Goal: Task Accomplishment & Management: Use online tool/utility

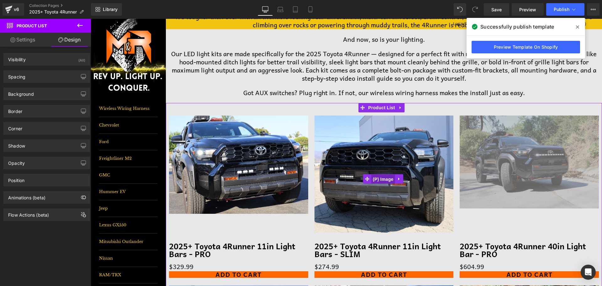
click at [386, 181] on span "(P) Image" at bounding box center [383, 178] width 24 height 9
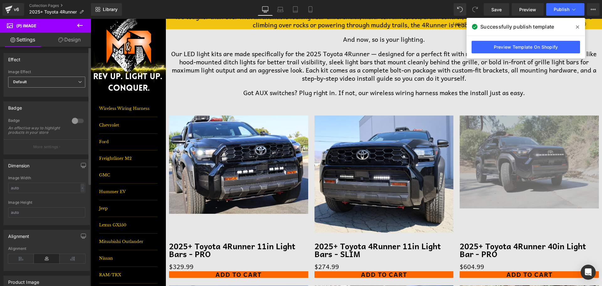
click at [33, 81] on span "Default" at bounding box center [46, 82] width 77 height 11
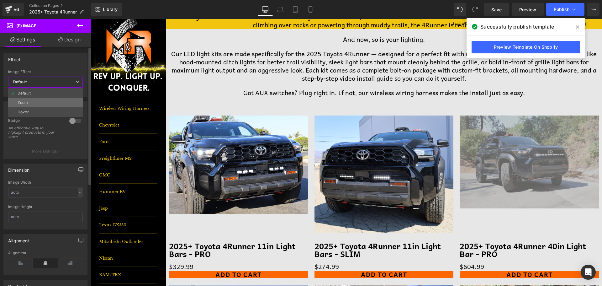
click at [38, 101] on li "Zoom" at bounding box center [45, 102] width 75 height 9
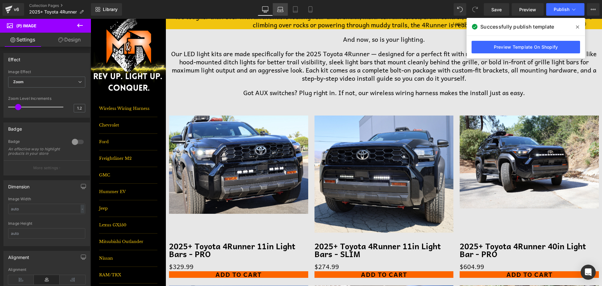
click at [284, 9] on link "Laptop" at bounding box center [280, 9] width 15 height 13
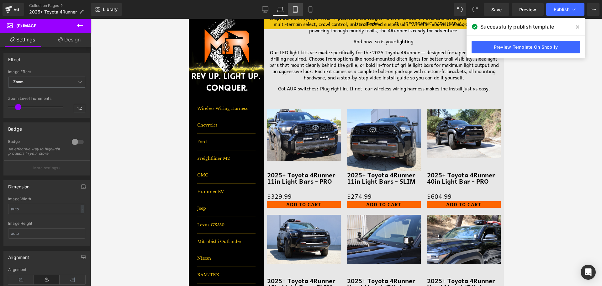
click at [297, 10] on icon at bounding box center [295, 9] width 6 height 6
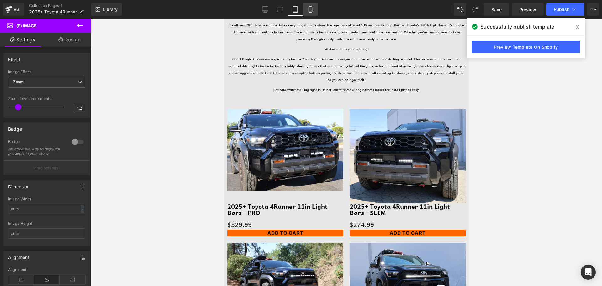
click at [311, 9] on icon at bounding box center [310, 9] width 6 height 6
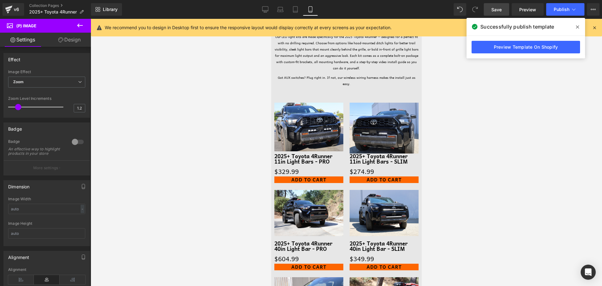
click at [496, 5] on link "Save" at bounding box center [496, 9] width 25 height 13
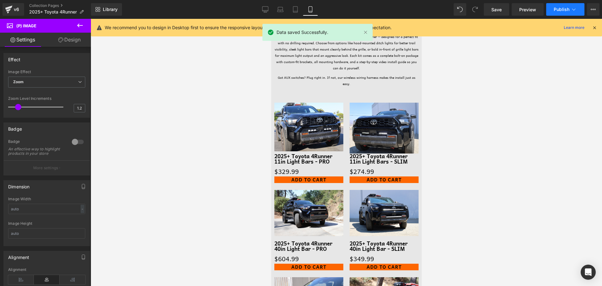
click at [565, 11] on span "Publish" at bounding box center [562, 9] width 16 height 5
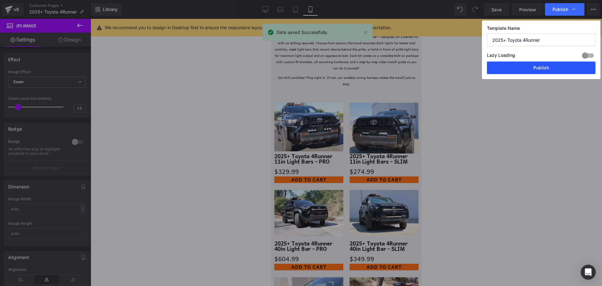
click at [538, 71] on button "Publish" at bounding box center [541, 67] width 108 height 13
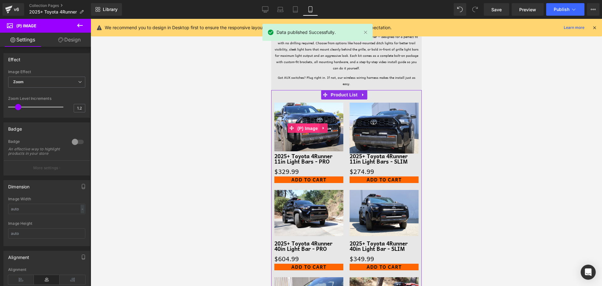
drag, startPoint x: 308, startPoint y: 134, endPoint x: 452, endPoint y: 119, distance: 145.6
click at [308, 133] on span "(P) Image" at bounding box center [307, 128] width 24 height 9
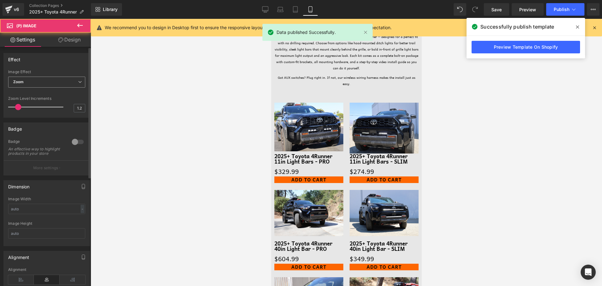
click at [58, 82] on span "Zoom" at bounding box center [46, 82] width 77 height 11
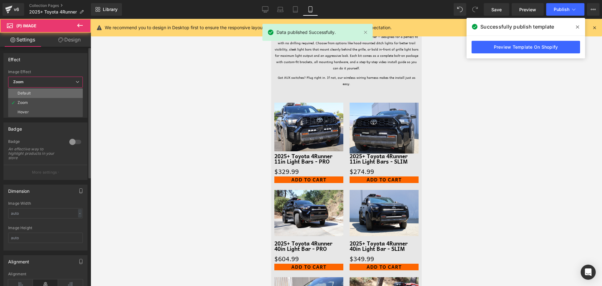
click at [24, 92] on div "Default" at bounding box center [24, 93] width 13 height 4
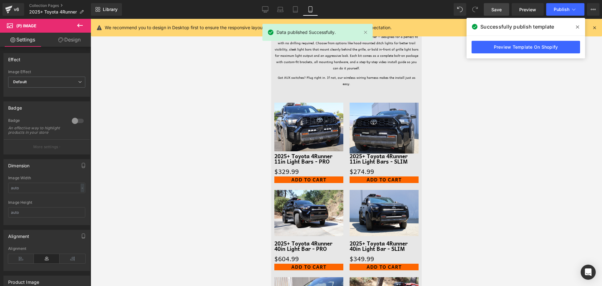
click at [501, 6] on span "Save" at bounding box center [496, 9] width 10 height 7
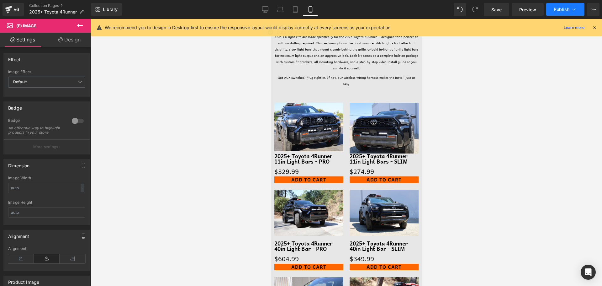
click at [558, 10] on span "Publish" at bounding box center [562, 9] width 16 height 5
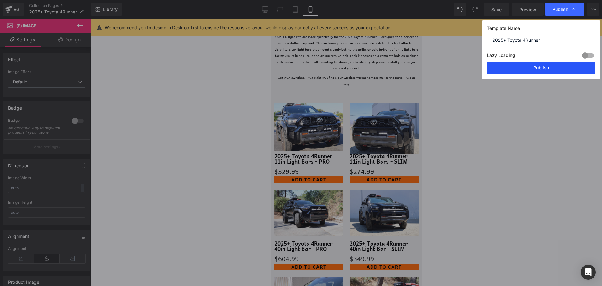
click at [559, 70] on button "Publish" at bounding box center [541, 67] width 108 height 13
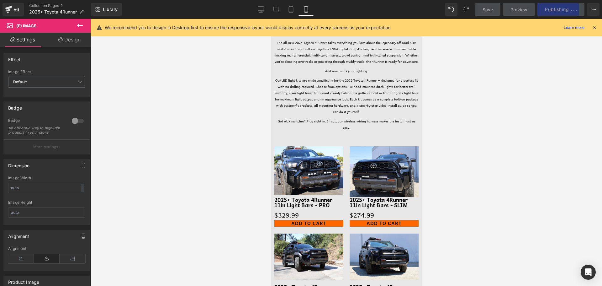
scroll to position [0, 0]
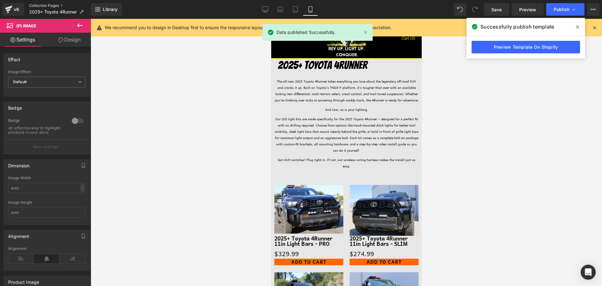
click at [43, 5] on link "Collection Pages" at bounding box center [60, 5] width 62 height 5
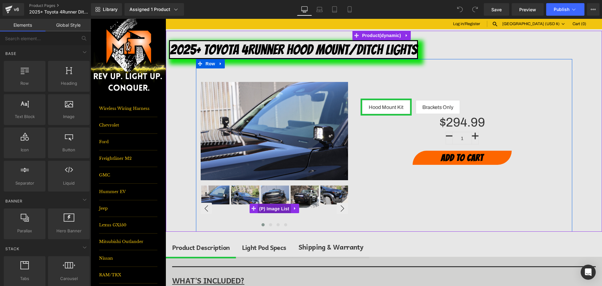
click at [272, 207] on span "(P) Image List" at bounding box center [274, 208] width 33 height 9
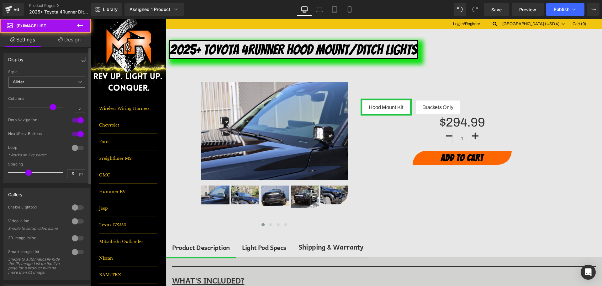
click at [24, 82] on span "Slider" at bounding box center [46, 82] width 77 height 11
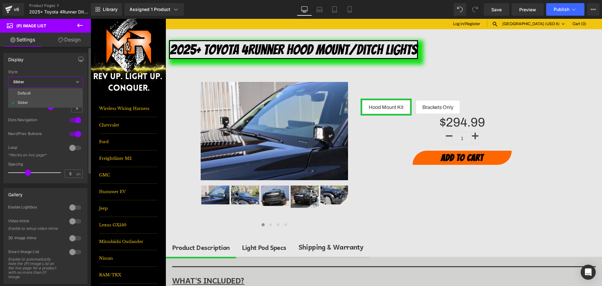
click at [6, 125] on div "Default Slider Style Slider Default Slider 5 Columns 5 2 Columns 2 3 Columns 3 …" at bounding box center [45, 126] width 83 height 113
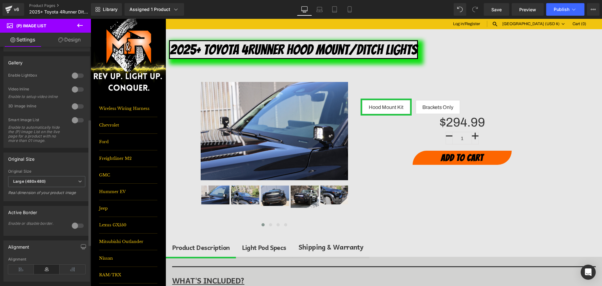
scroll to position [125, 0]
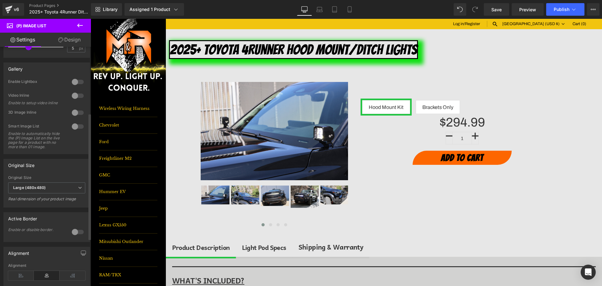
click at [74, 237] on div at bounding box center [77, 232] width 15 height 10
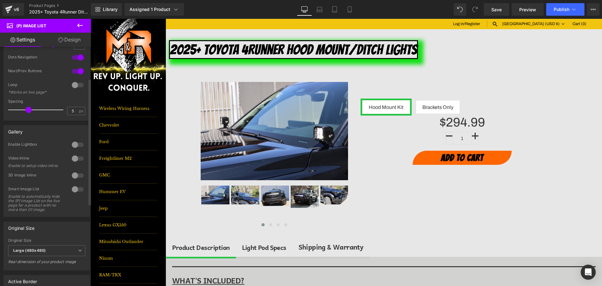
scroll to position [31, 0]
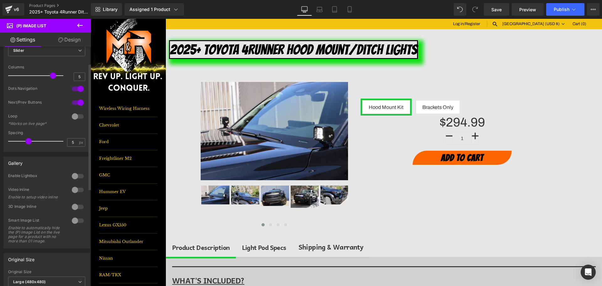
click at [74, 176] on div at bounding box center [77, 176] width 15 height 10
click at [76, 177] on div at bounding box center [77, 176] width 15 height 10
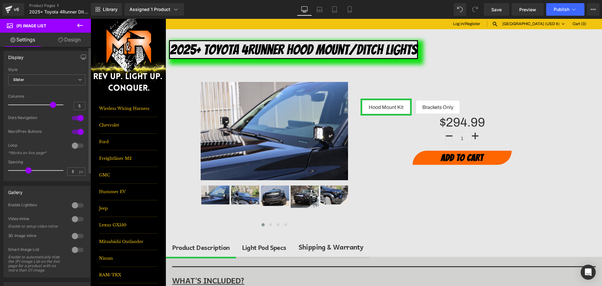
scroll to position [0, 0]
click at [56, 90] on div "Slider Default Slider" at bounding box center [46, 84] width 77 height 14
click at [56, 84] on span "Slider" at bounding box center [46, 82] width 77 height 11
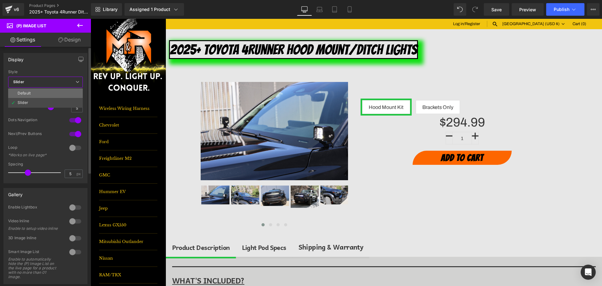
click at [58, 94] on li "Default" at bounding box center [45, 92] width 75 height 9
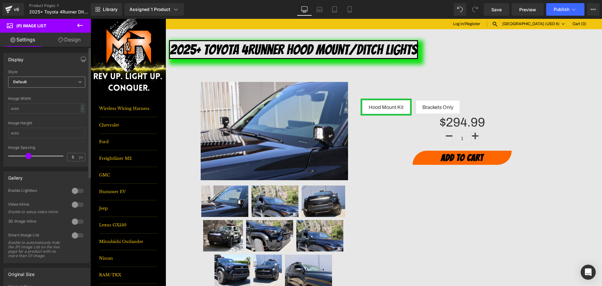
click at [59, 79] on span "Default" at bounding box center [46, 82] width 77 height 11
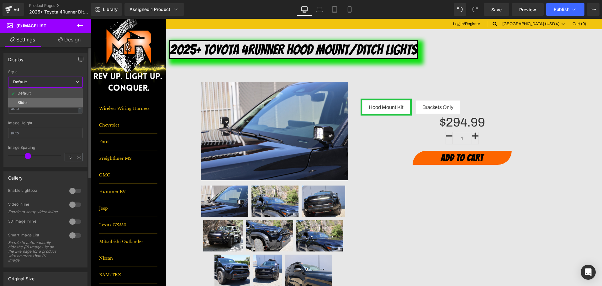
click at [48, 102] on li "Slider" at bounding box center [45, 102] width 75 height 9
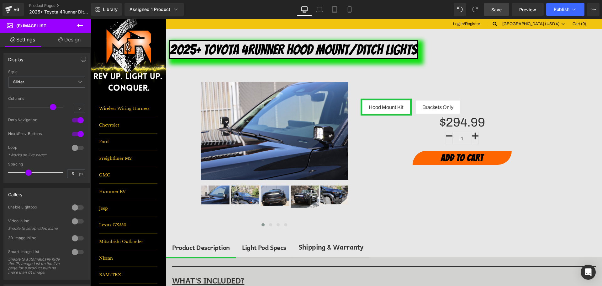
click at [504, 9] on link "Save" at bounding box center [496, 9] width 25 height 13
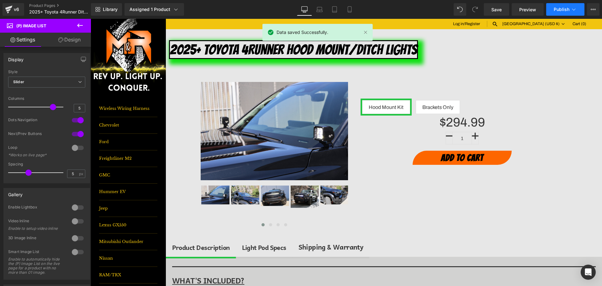
click at [562, 10] on span "Publish" at bounding box center [562, 9] width 16 height 5
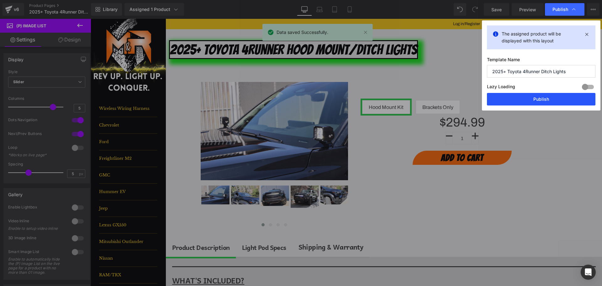
drag, startPoint x: 558, startPoint y: 100, endPoint x: 354, endPoint y: 8, distance: 224.4
click at [558, 100] on button "Publish" at bounding box center [541, 99] width 108 height 13
